Goal: Navigation & Orientation: Find specific page/section

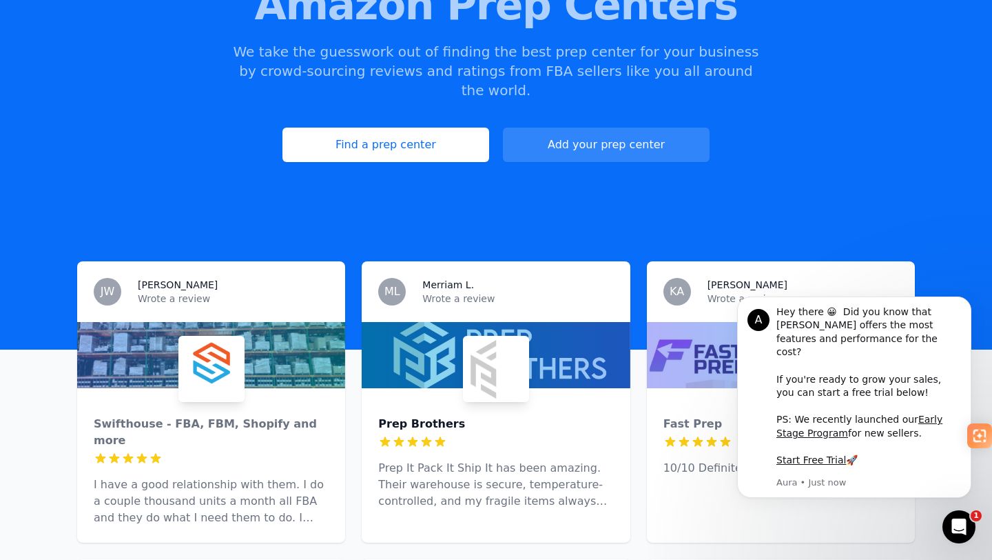
scroll to position [181, 0]
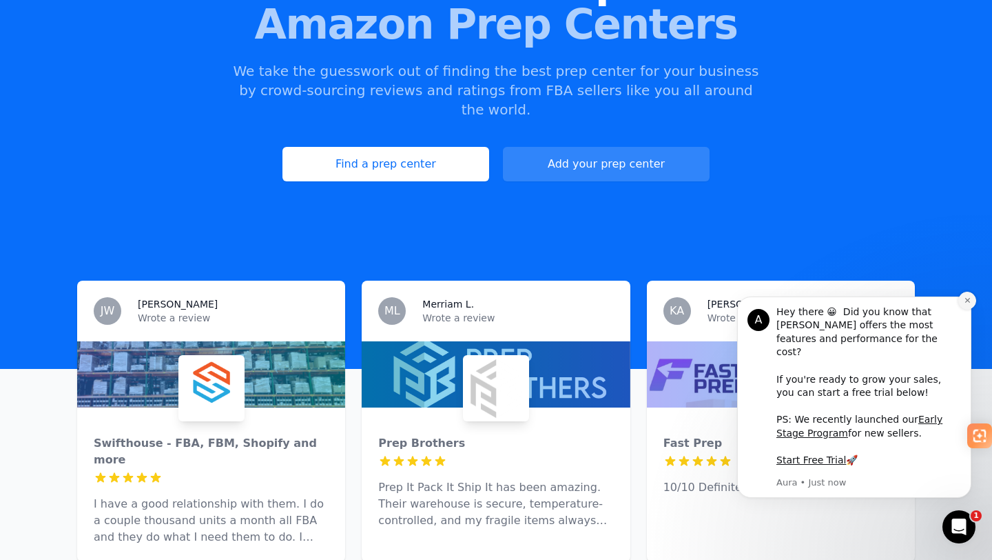
click at [970, 304] on icon "Dismiss notification" at bounding box center [968, 300] width 8 height 8
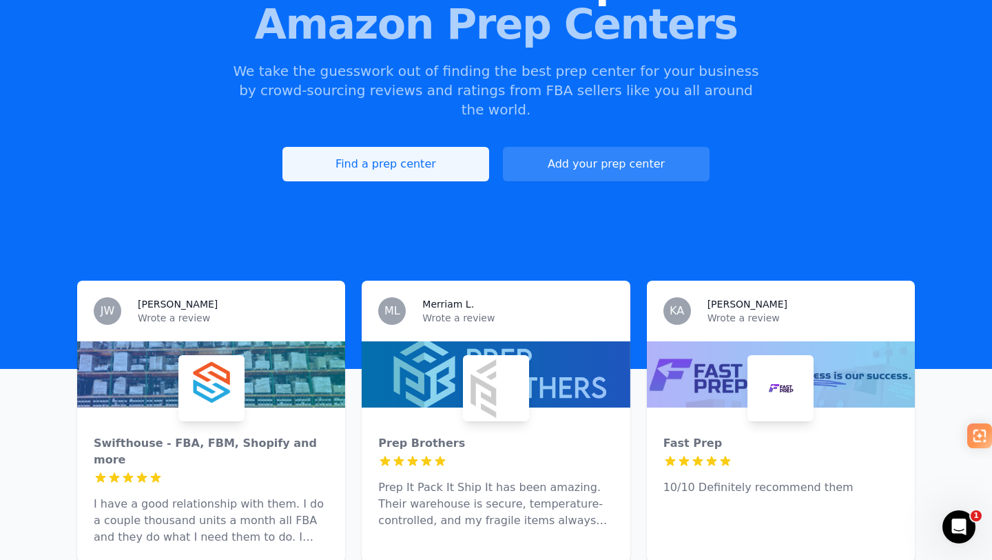
click at [427, 147] on link "Find a prep center" at bounding box center [386, 164] width 207 height 34
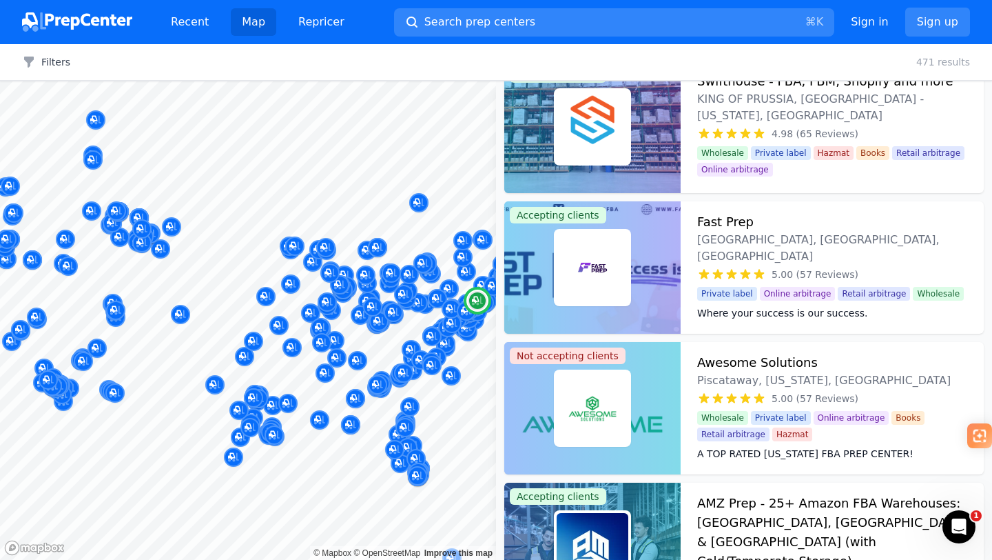
scroll to position [171, 0]
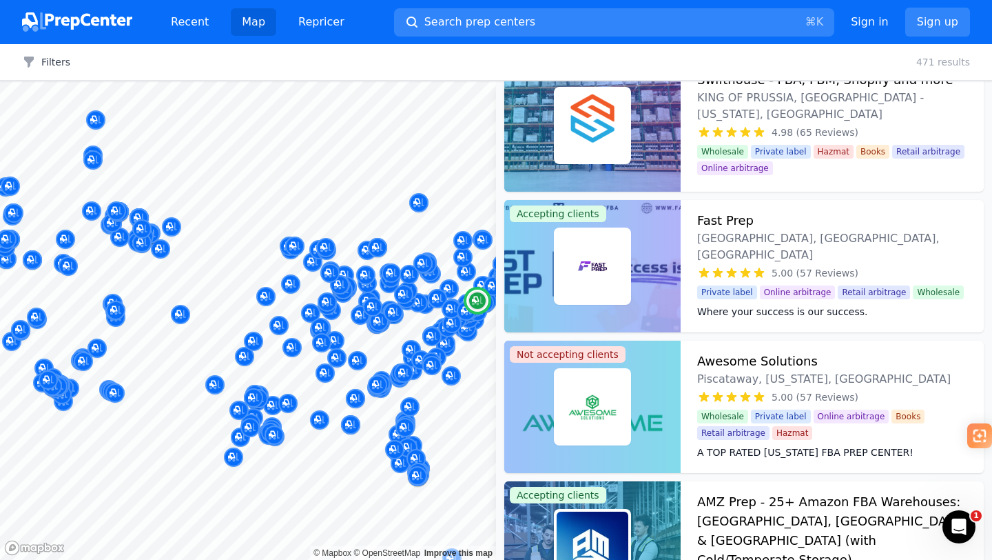
click at [727, 222] on h3 "Fast Prep" at bounding box center [725, 220] width 57 height 19
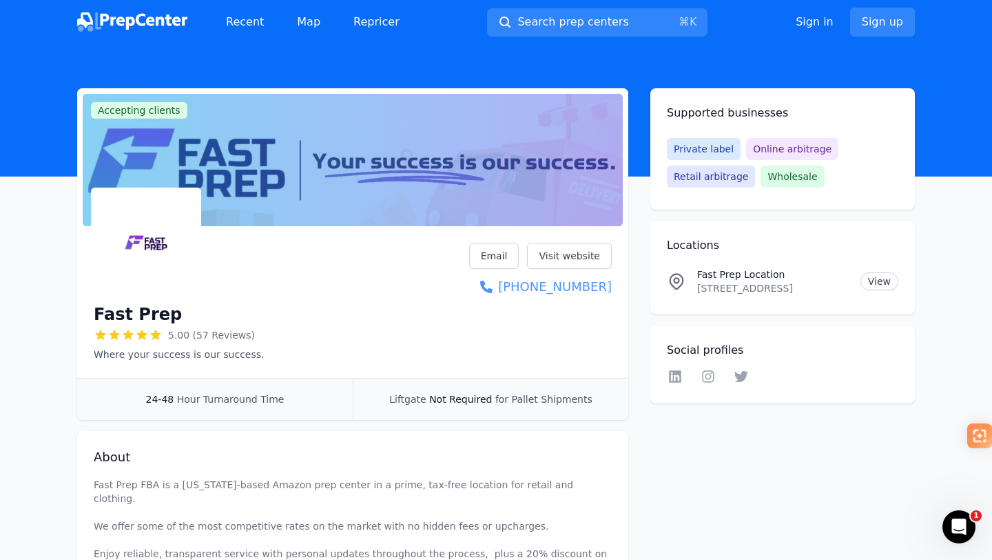
click at [558, 287] on link "[PHONE_NUMBER]" at bounding box center [540, 286] width 143 height 19
click at [553, 263] on link "Visit website" at bounding box center [569, 256] width 85 height 26
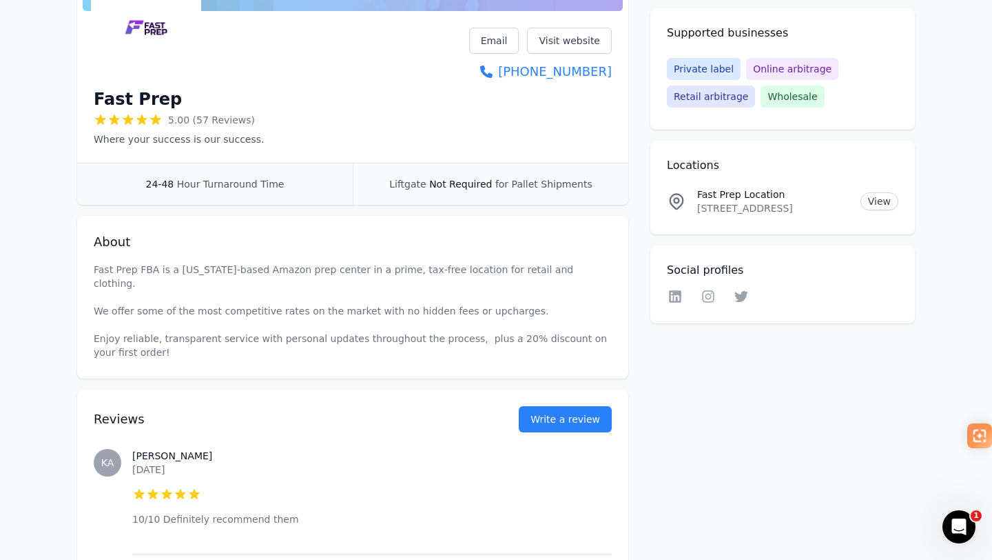
scroll to position [216, 0]
click at [216, 123] on span "5.00 (57 Reviews)" at bounding box center [211, 119] width 87 height 14
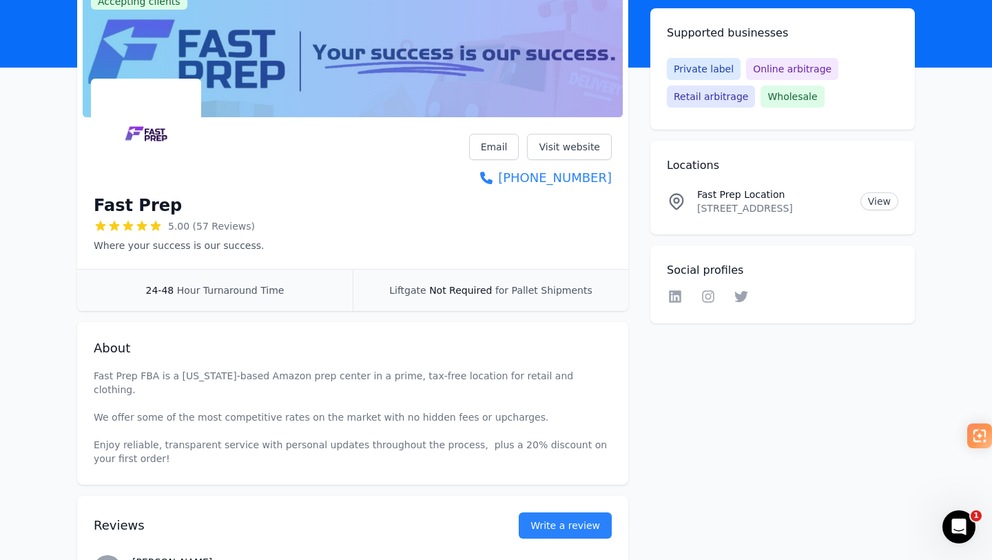
scroll to position [0, 0]
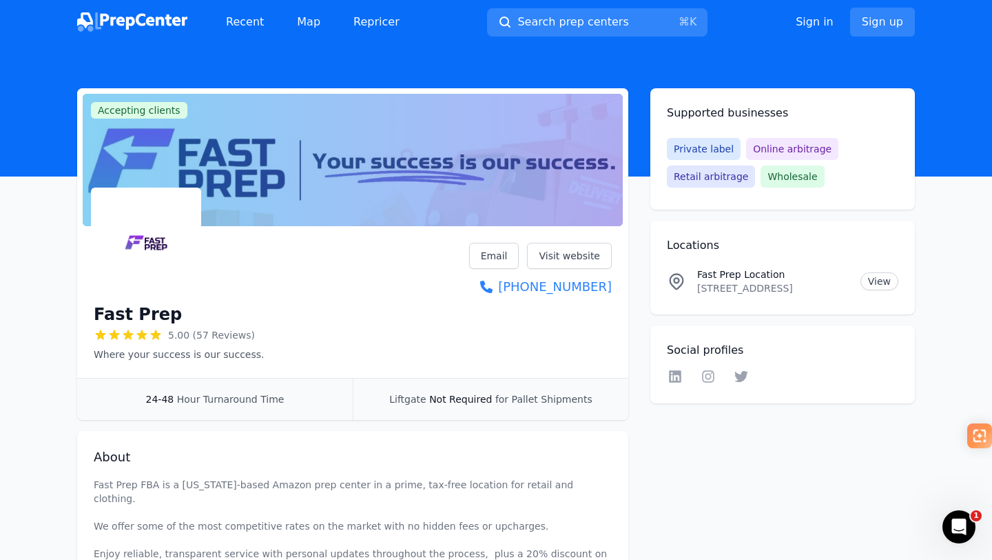
click at [194, 397] on span "Hour Turnaround Time" at bounding box center [231, 398] width 108 height 11
